Goal: Task Accomplishment & Management: Complete application form

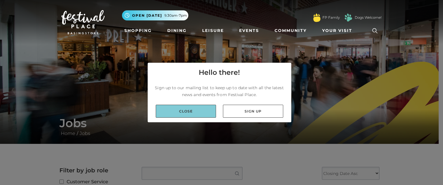
click at [191, 108] on link "Close" at bounding box center [186, 111] width 60 height 13
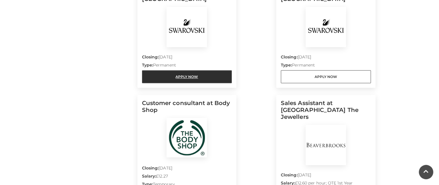
scroll to position [490, 0]
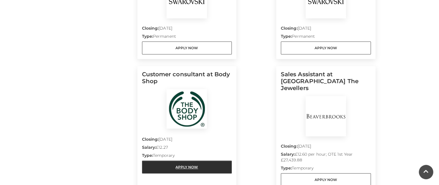
click at [200, 162] on link "Apply Now" at bounding box center [187, 167] width 90 height 13
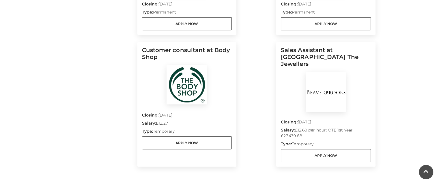
scroll to position [548, 0]
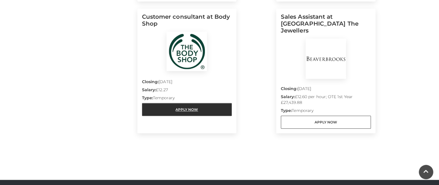
click at [159, 112] on link "Apply Now" at bounding box center [187, 109] width 90 height 13
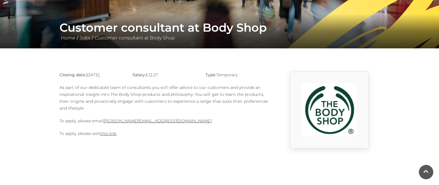
scroll to position [115, 0]
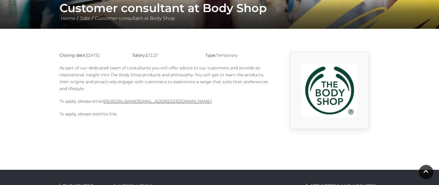
click at [108, 116] on link "this link" at bounding box center [108, 114] width 16 height 5
